Goal: Information Seeking & Learning: Learn about a topic

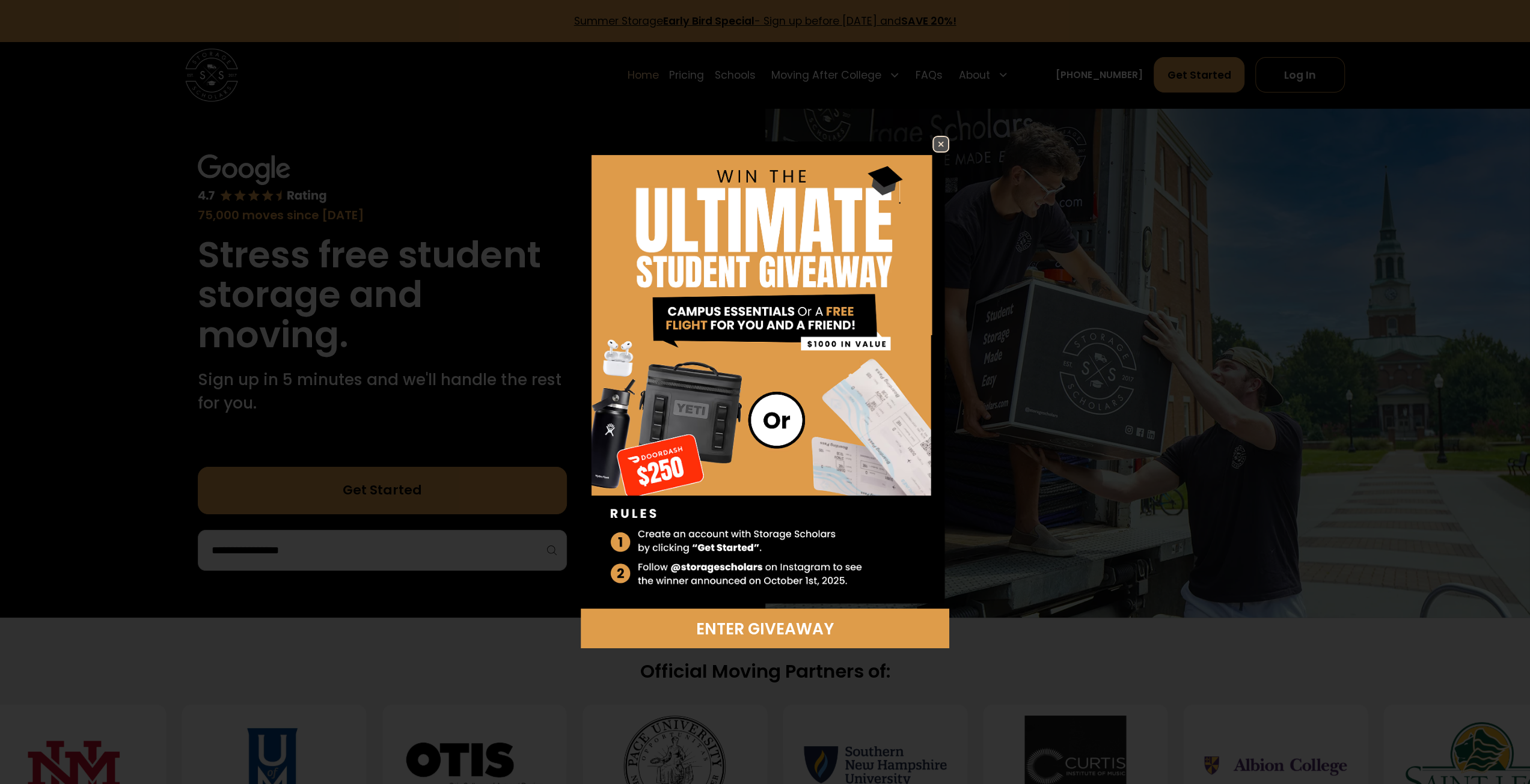
click at [946, 141] on img at bounding box center [940, 144] width 14 height 14
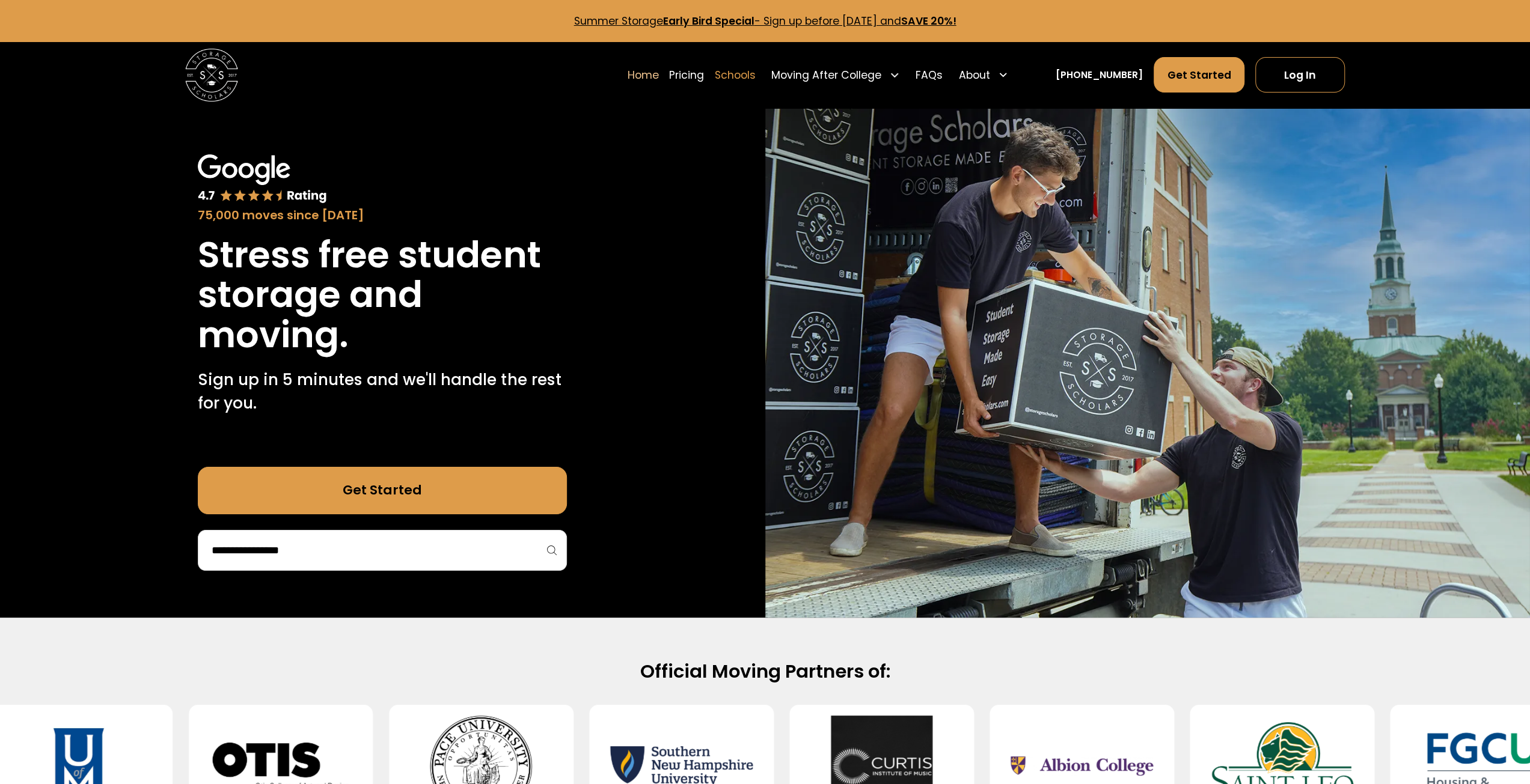
click at [755, 81] on link "Schools" at bounding box center [735, 74] width 41 height 37
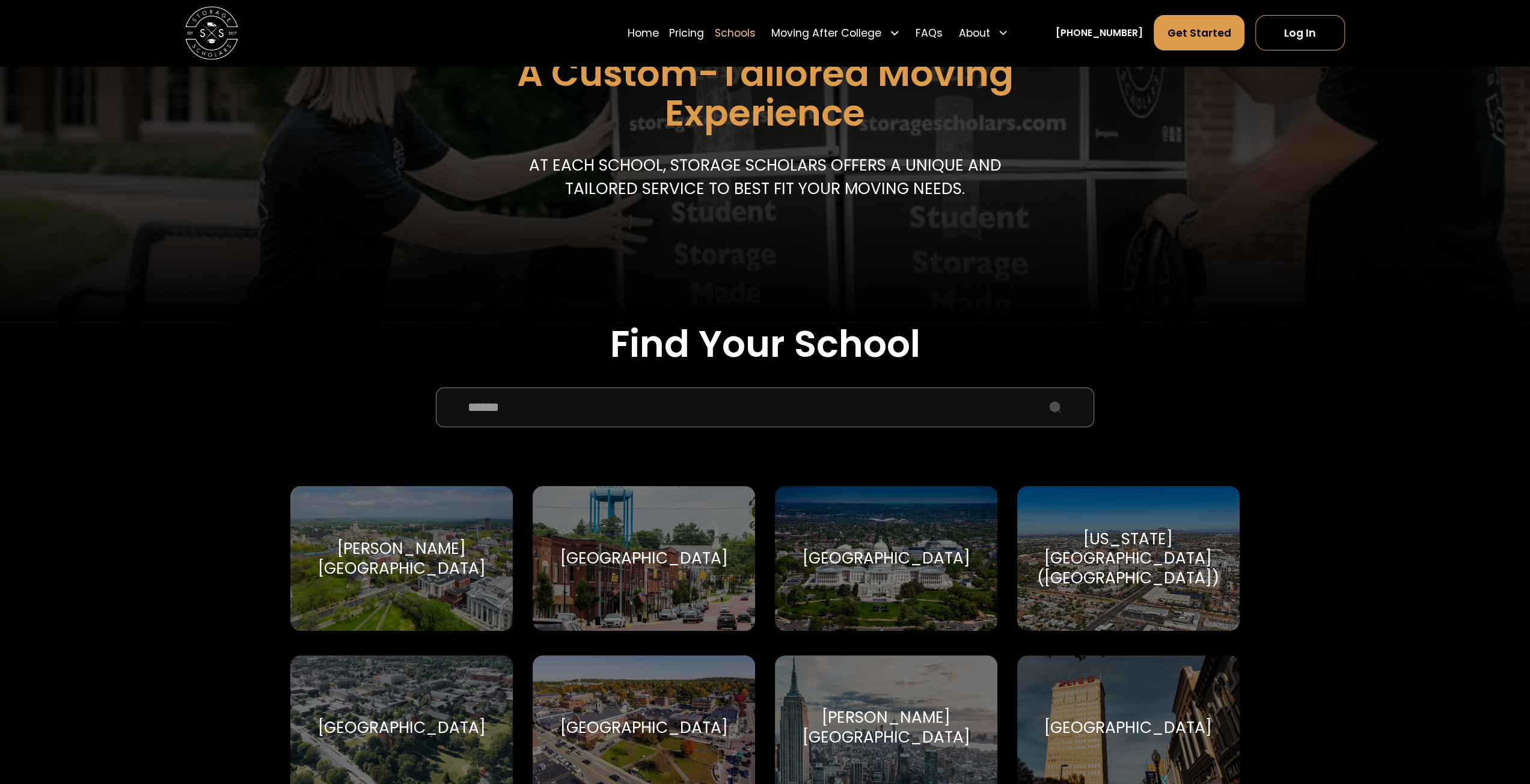
scroll to position [420, 0]
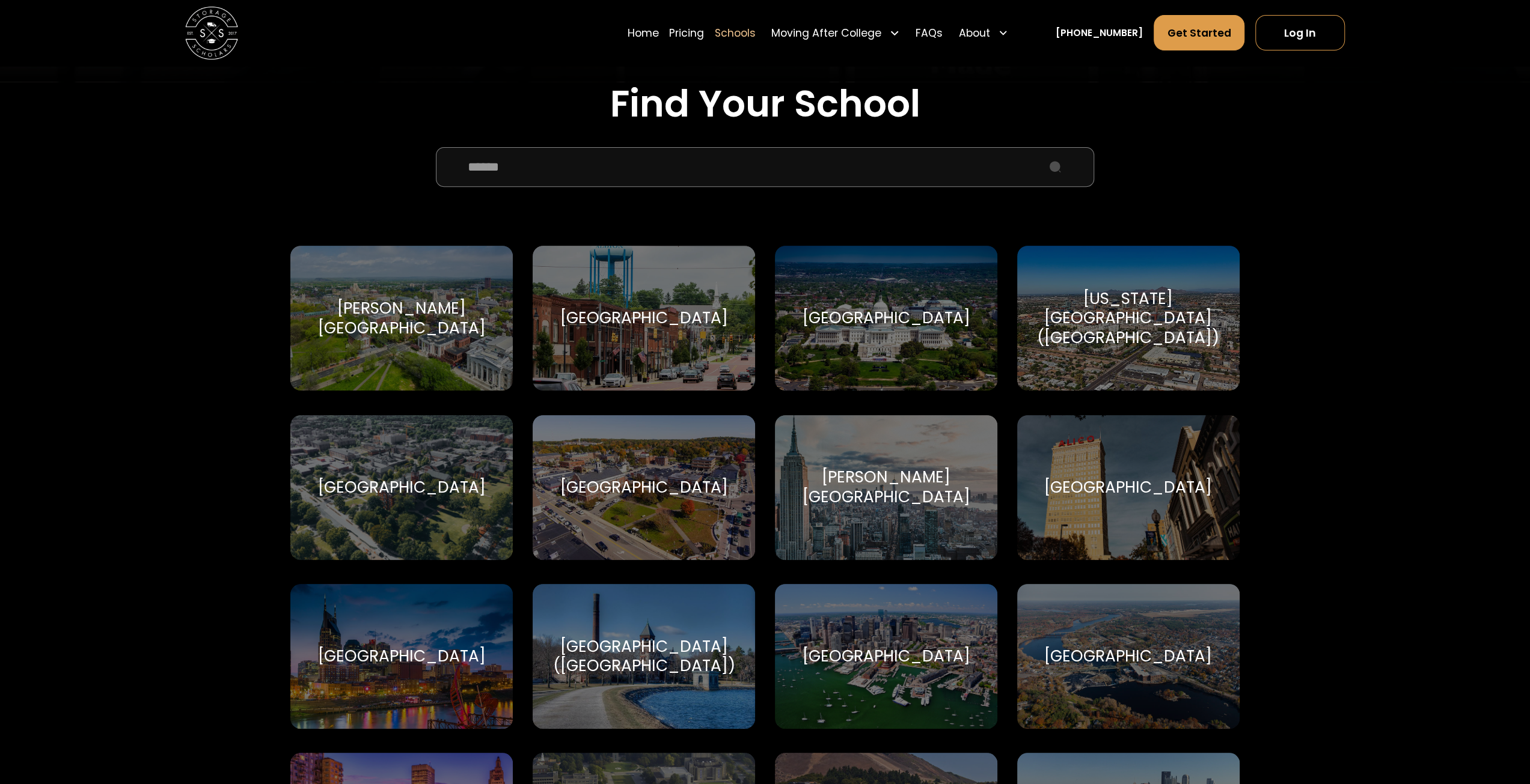
click at [776, 160] on input "School Select Form" at bounding box center [765, 166] width 659 height 39
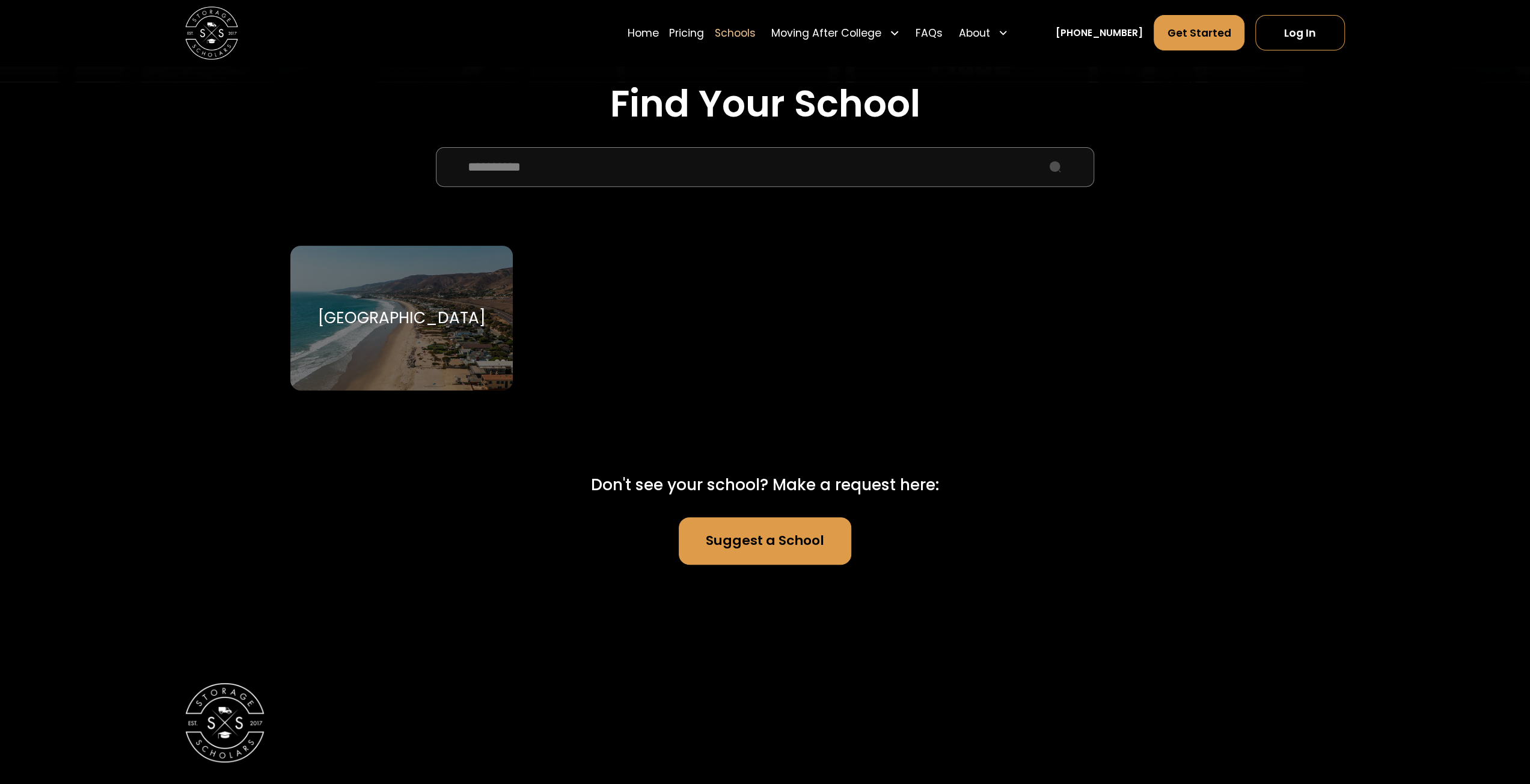
type input "**********"
click at [463, 298] on div "Pepperdine University Pepperdine University" at bounding box center [401, 318] width 223 height 145
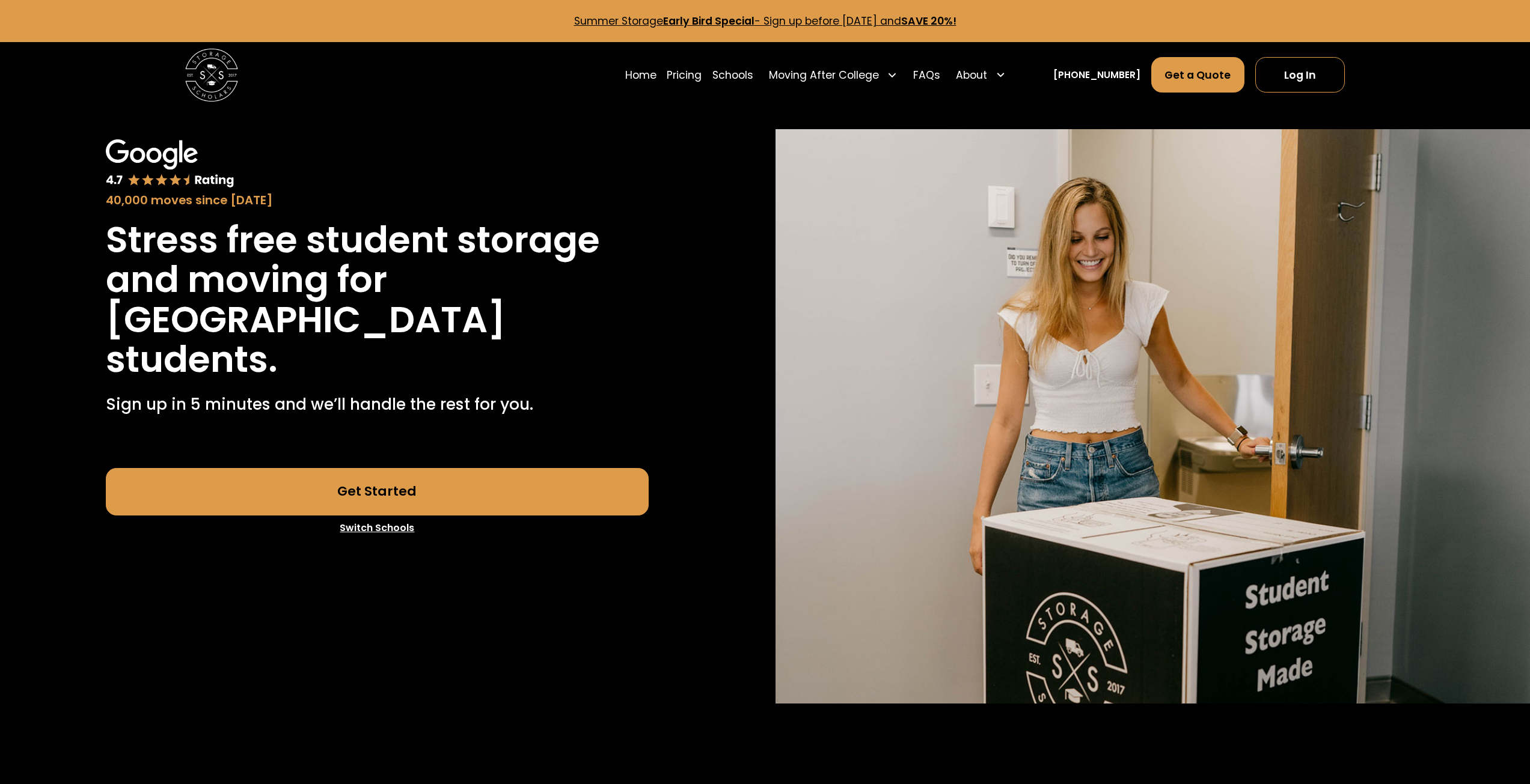
click at [314, 319] on h1 "[GEOGRAPHIC_DATA]" at bounding box center [306, 319] width 400 height 39
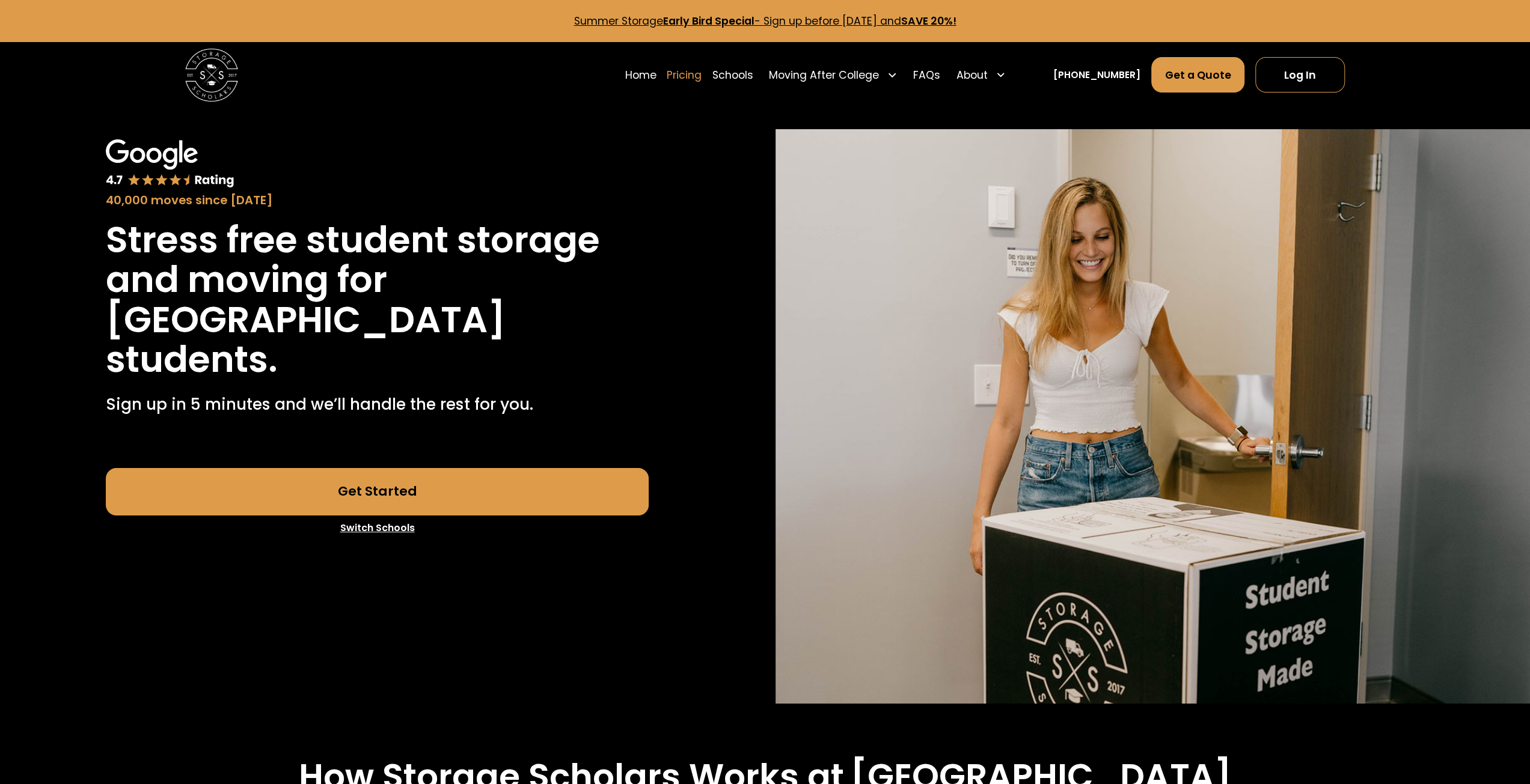
click at [698, 77] on link "Pricing" at bounding box center [684, 74] width 35 height 37
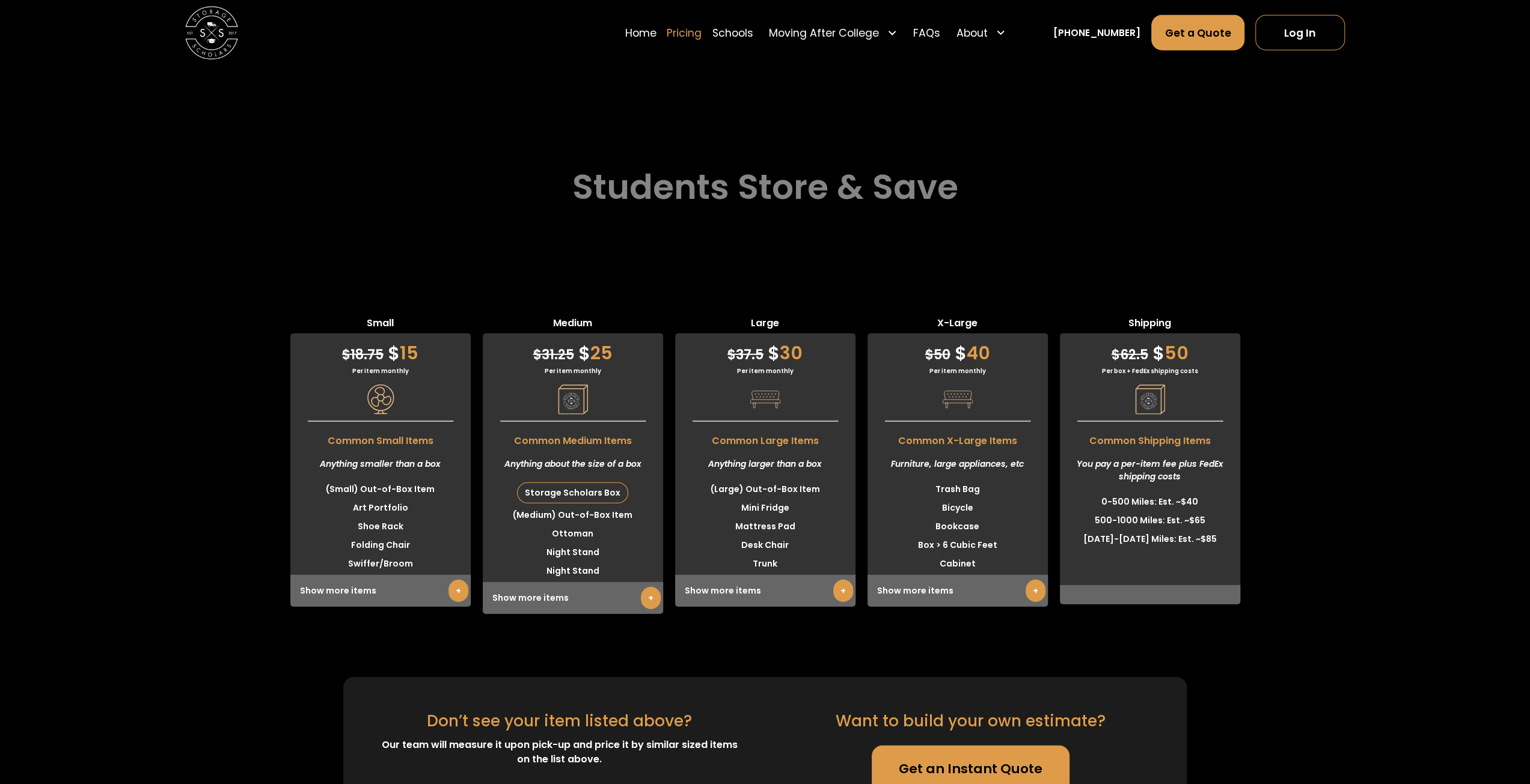
scroll to position [3161, 0]
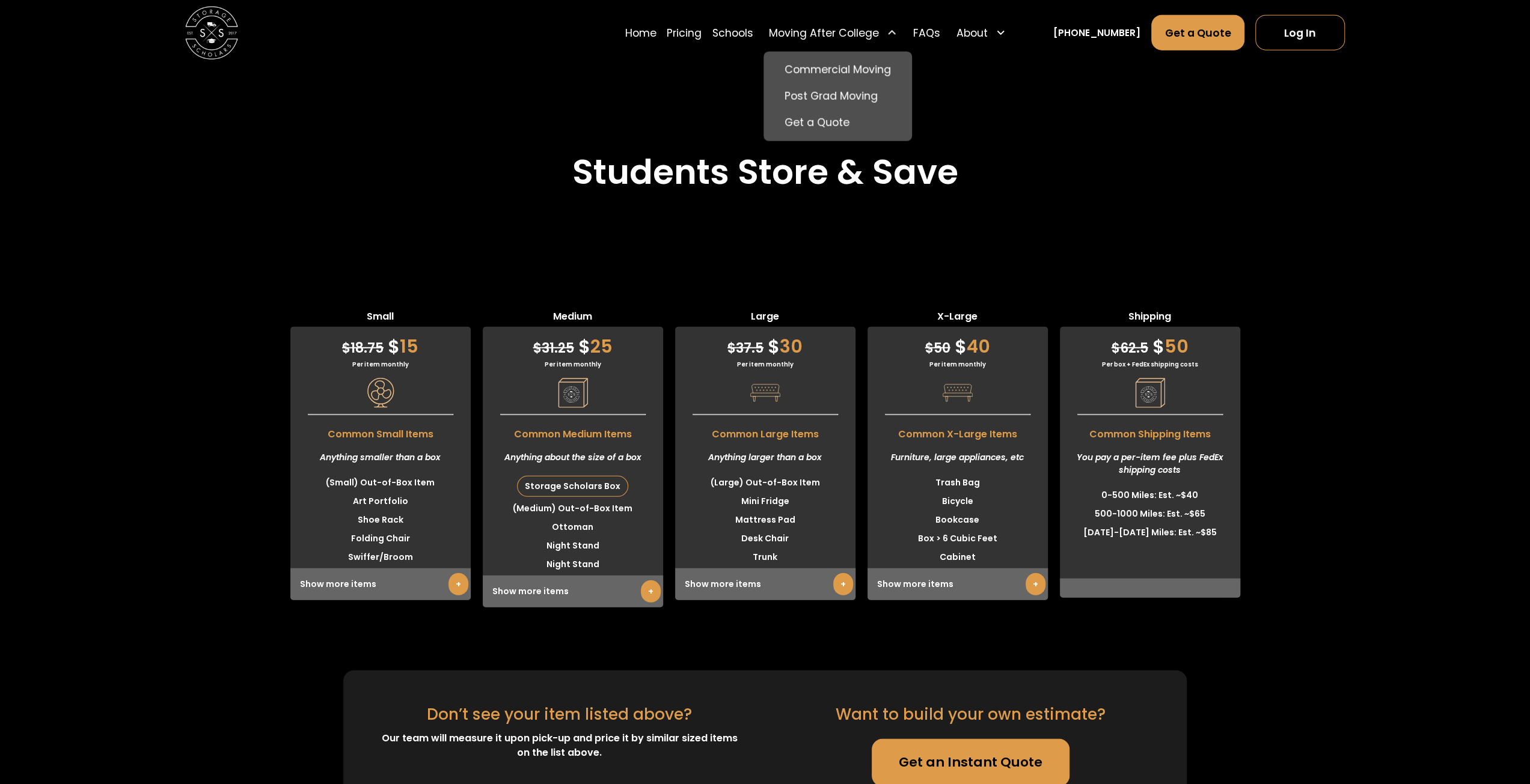
click at [835, 30] on div "Moving After College" at bounding box center [824, 33] width 110 height 16
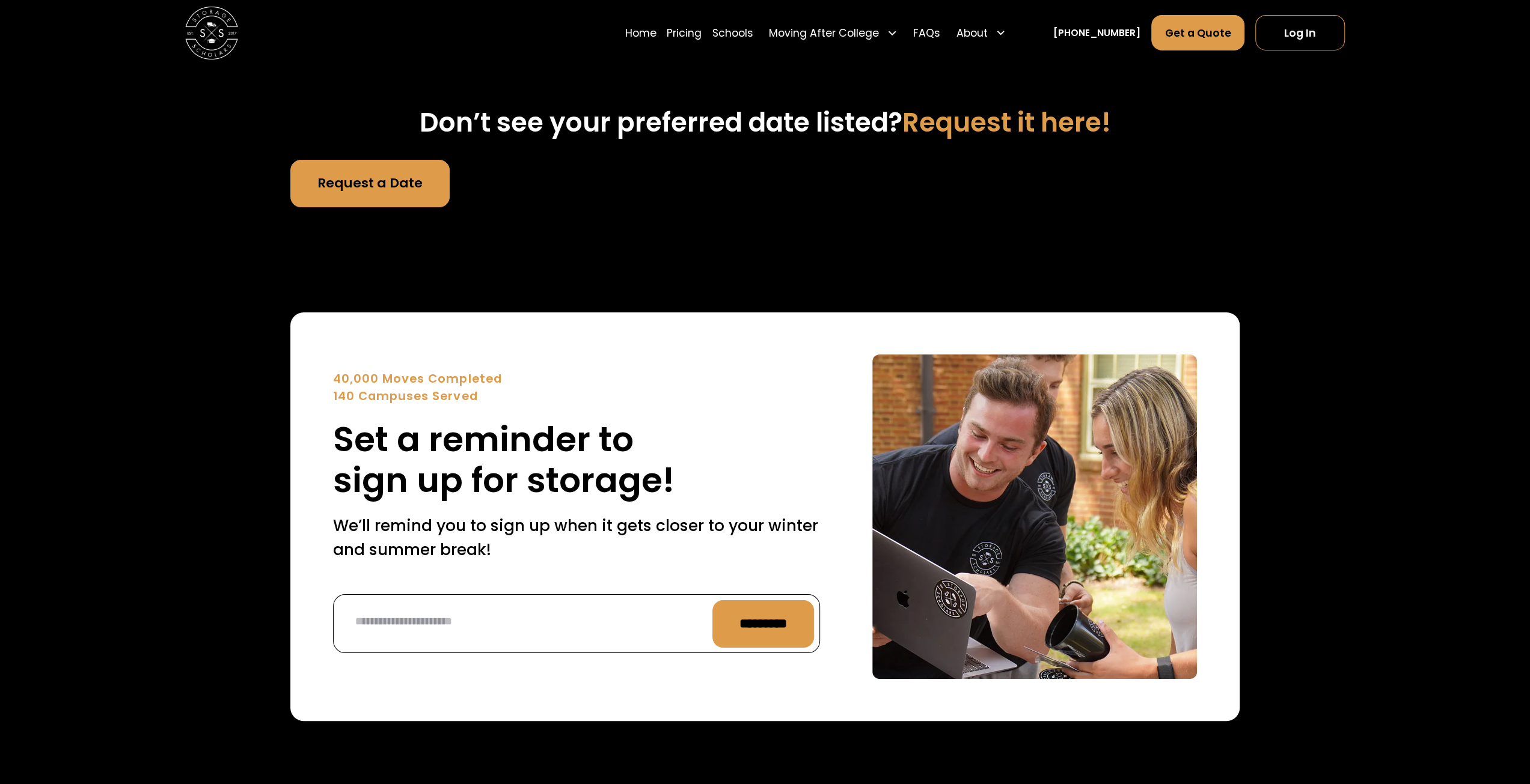
scroll to position [4543, 0]
